Goal: Information Seeking & Learning: Stay updated

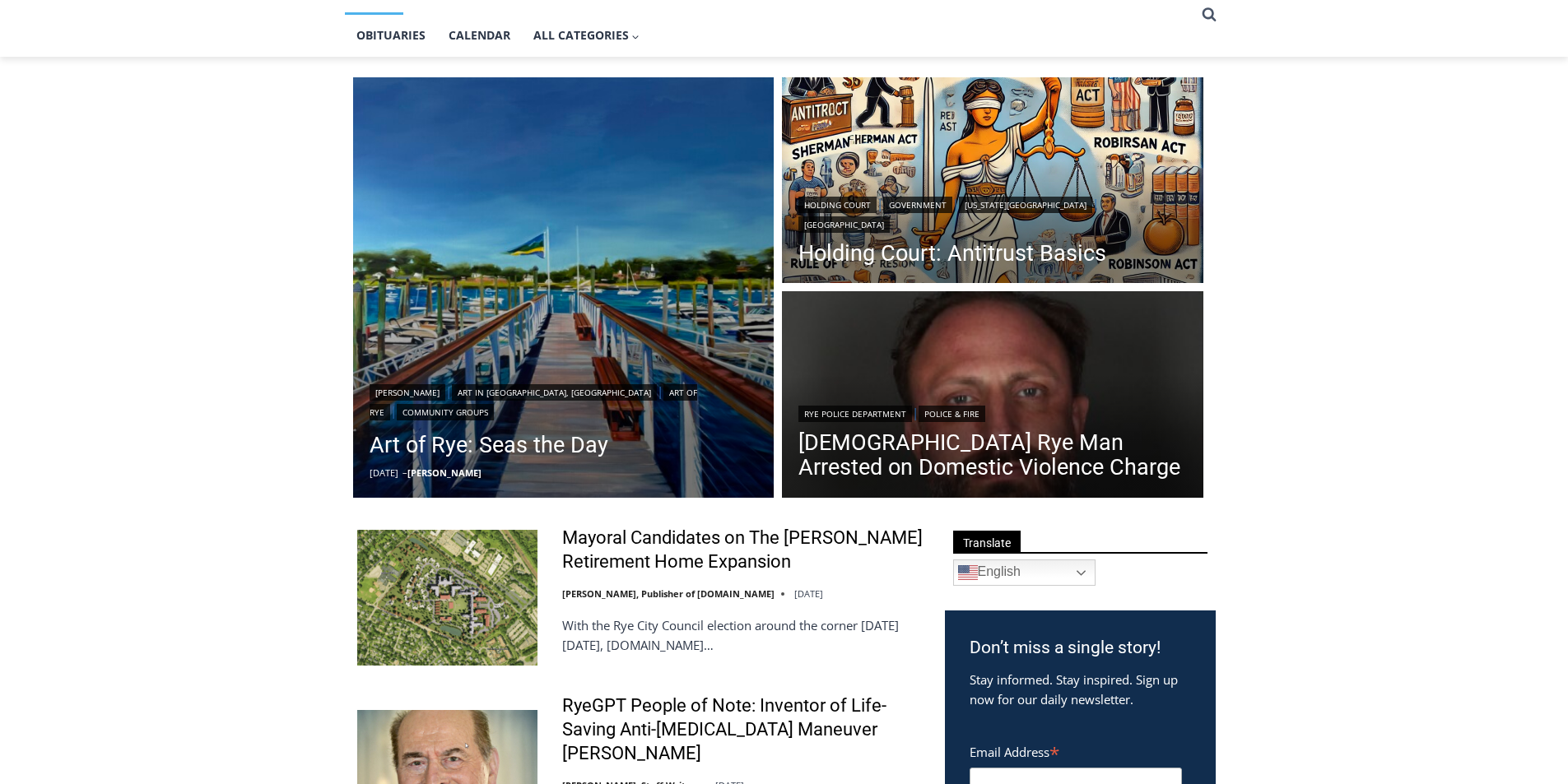
click at [874, 451] on link "[DEMOGRAPHIC_DATA] Rye Man Arrested on Domestic Violence Charge" at bounding box center [991, 456] width 388 height 50
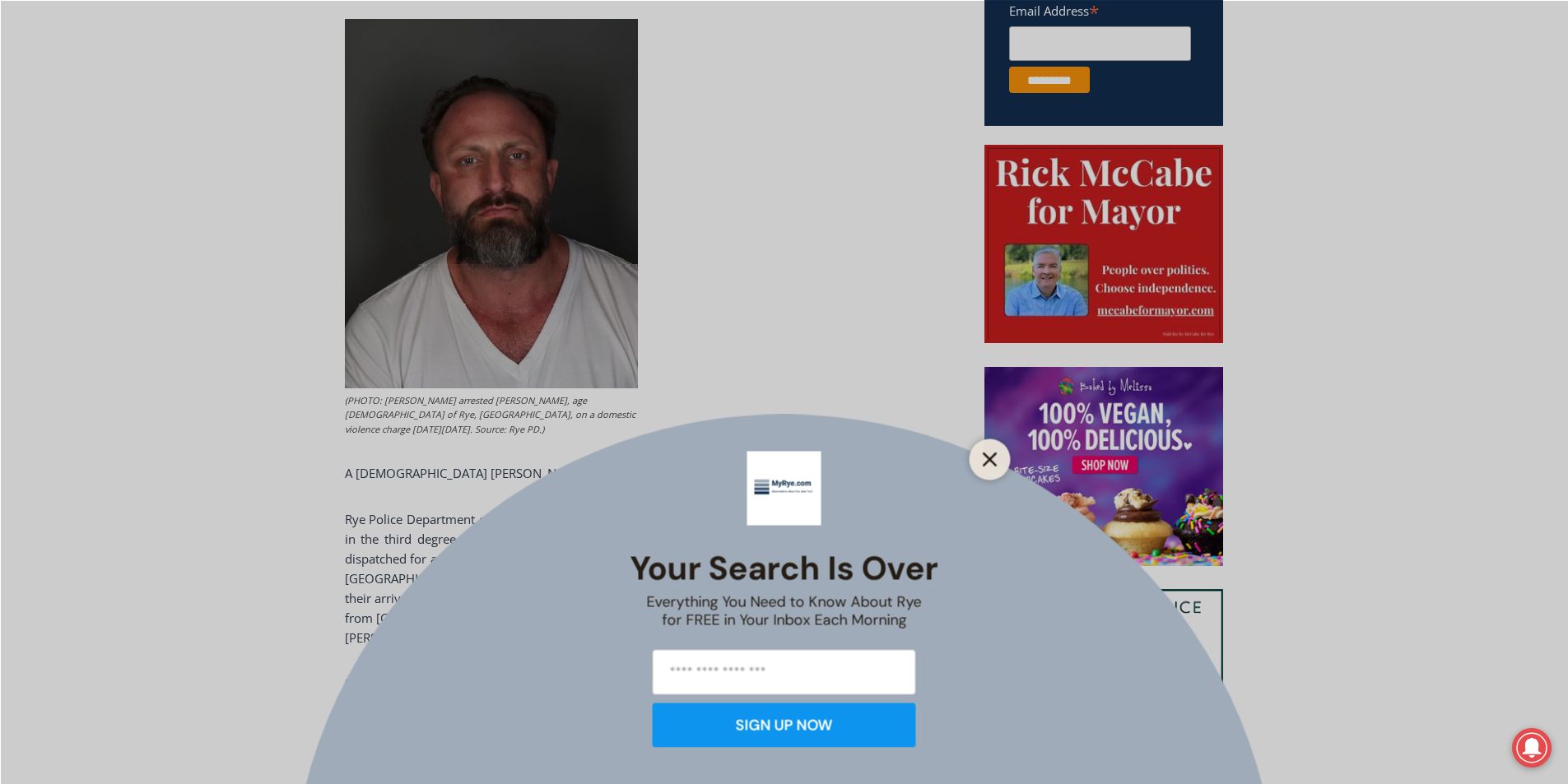
click at [983, 455] on line "Close" at bounding box center [989, 459] width 12 height 12
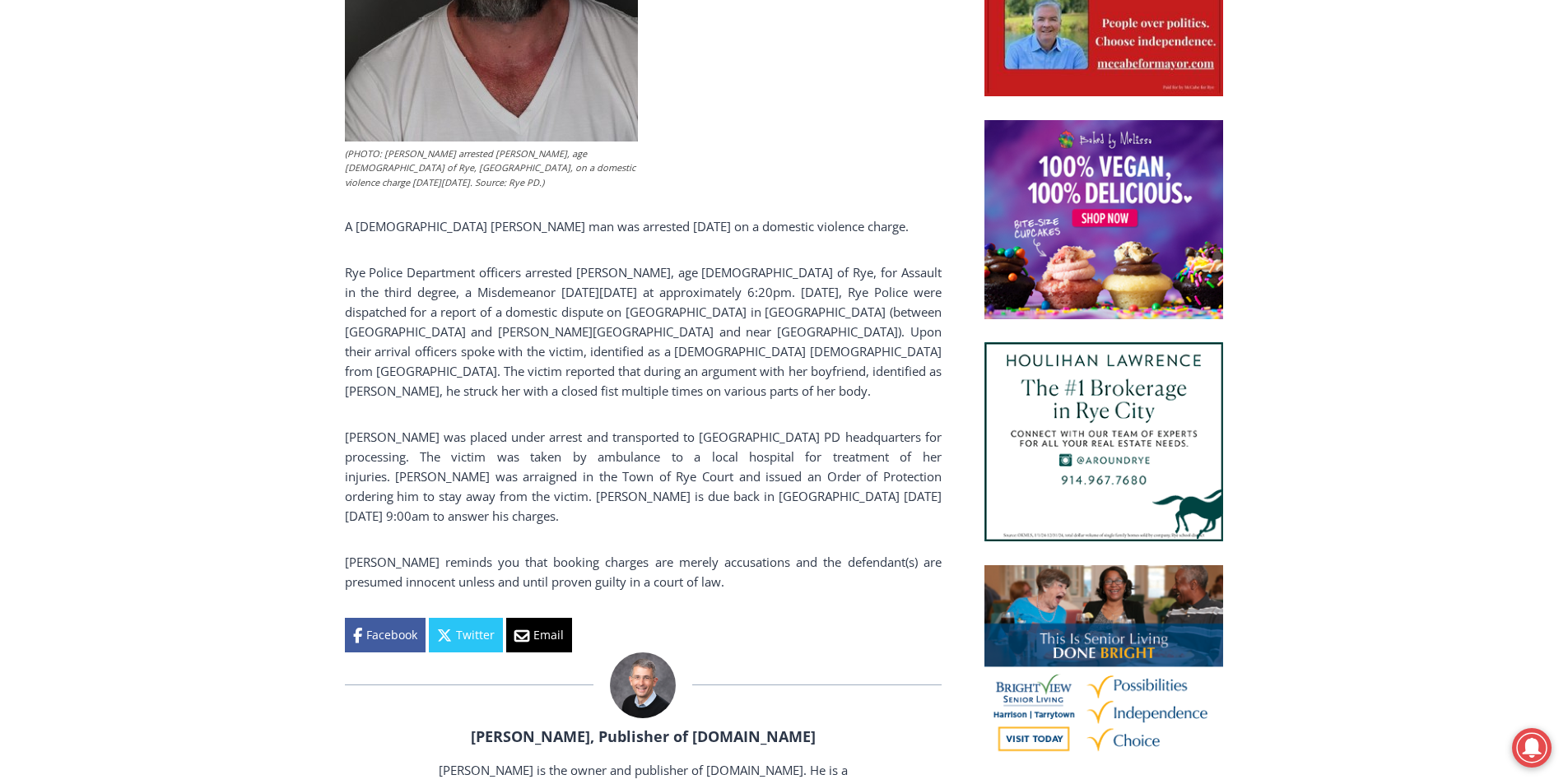
scroll to position [544, 0]
